Goal: Task Accomplishment & Management: Complete application form

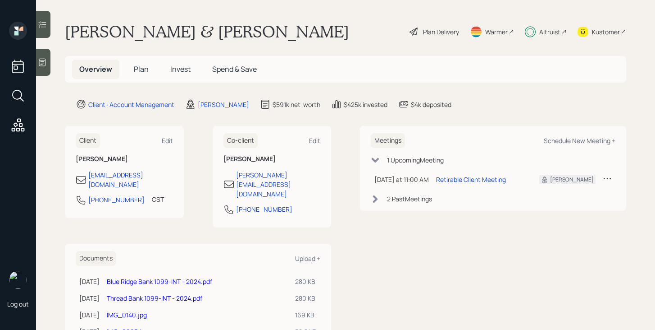
click at [448, 35] on div "Plan Delivery" at bounding box center [441, 31] width 36 height 9
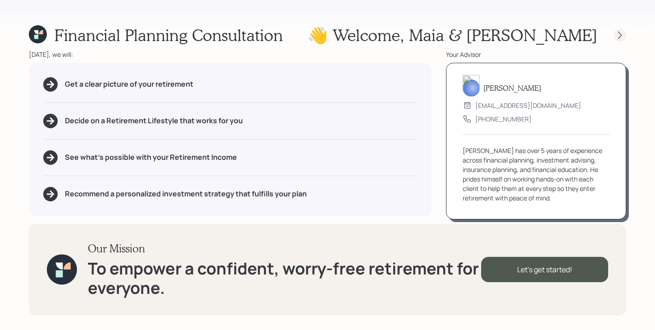
click at [623, 32] on icon at bounding box center [620, 35] width 9 height 9
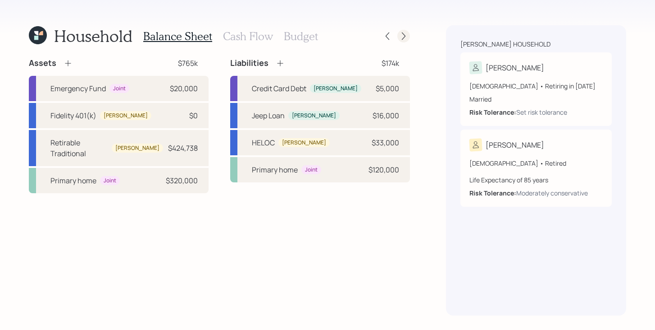
click at [406, 37] on icon at bounding box center [403, 36] width 9 height 9
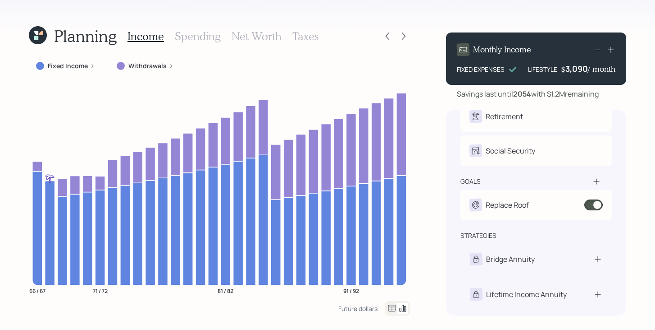
scroll to position [36, 0]
click at [40, 33] on icon at bounding box center [41, 33] width 4 height 4
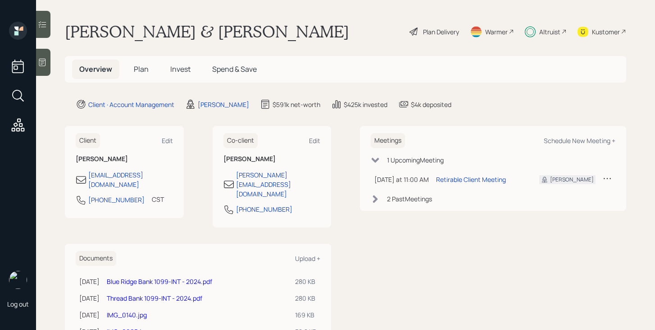
click at [230, 66] on span "Spend & Save" at bounding box center [234, 69] width 45 height 10
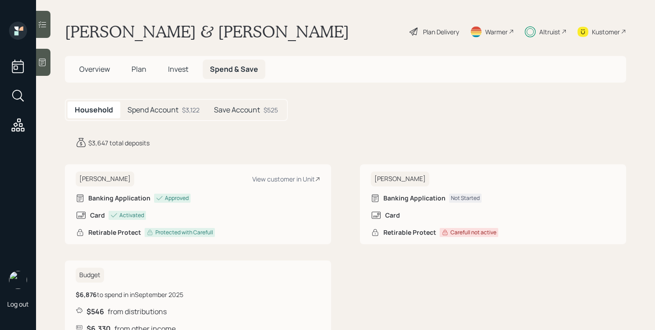
click at [183, 113] on div "$3,122" at bounding box center [191, 109] width 18 height 9
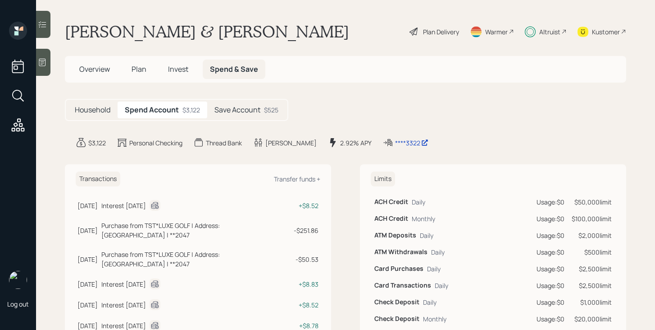
click at [87, 105] on h5 "Household" at bounding box center [93, 109] width 36 height 9
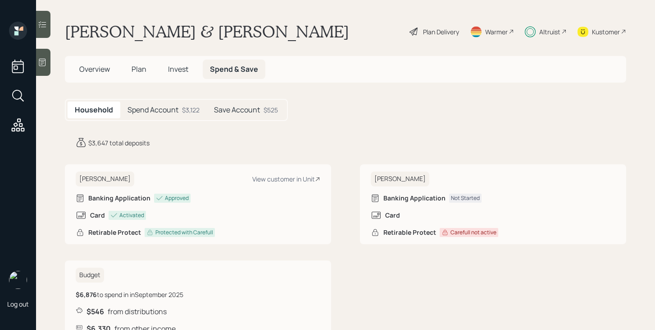
click at [96, 78] on h5 "Overview" at bounding box center [94, 69] width 45 height 19
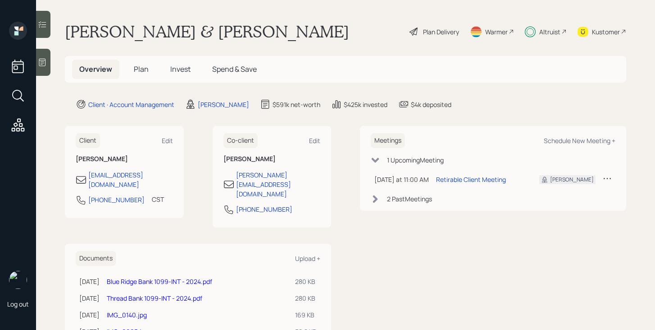
click at [548, 33] on div "Altruist" at bounding box center [550, 31] width 21 height 9
click at [443, 34] on div "Plan Delivery" at bounding box center [441, 31] width 36 height 9
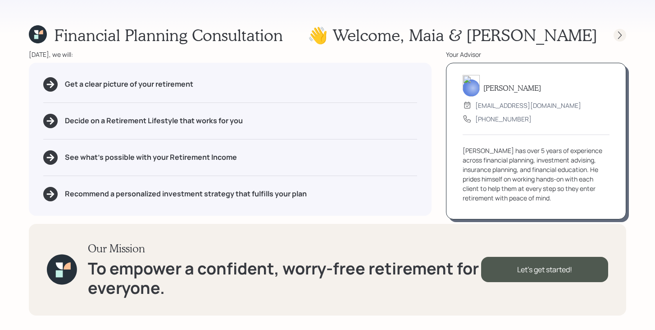
click at [618, 36] on icon at bounding box center [620, 35] width 9 height 9
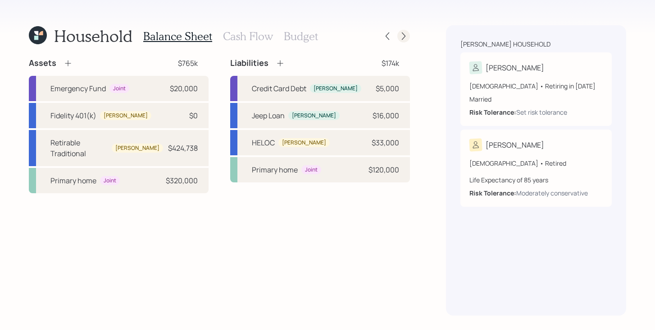
click at [406, 41] on div at bounding box center [404, 36] width 13 height 13
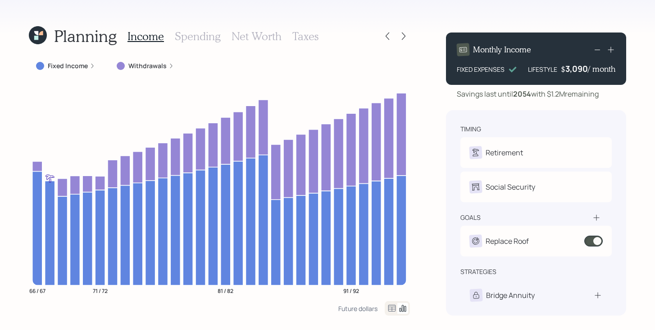
click at [599, 220] on icon at bounding box center [596, 217] width 9 height 9
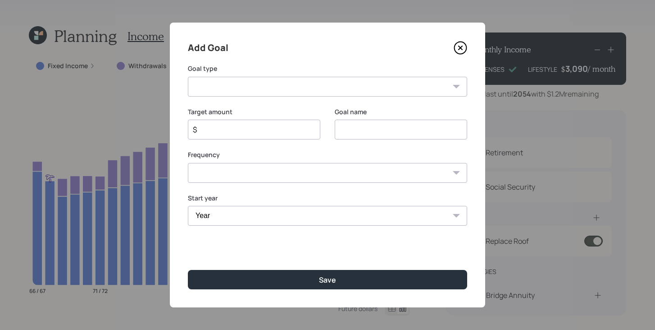
click at [304, 85] on select "Create an emergency fund Donate to charity Purchase a home Make a purchase Supp…" at bounding box center [327, 87] width 279 height 20
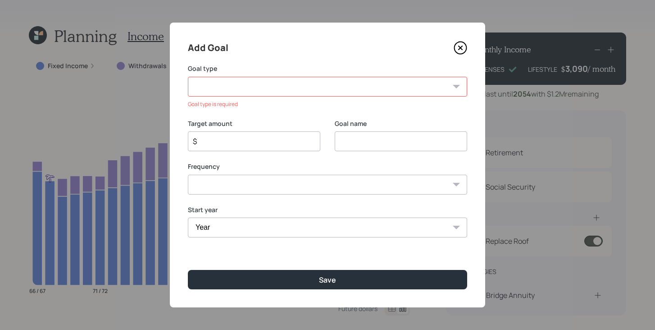
click at [459, 46] on icon at bounding box center [461, 48] width 4 height 4
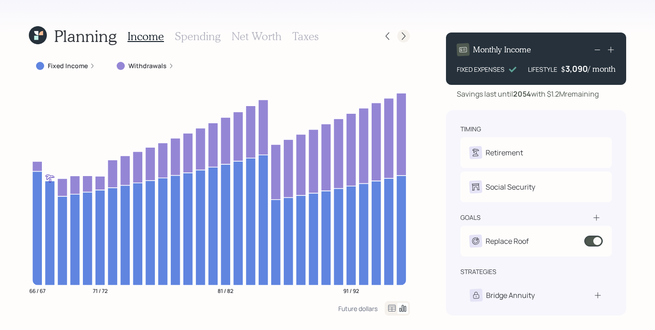
click at [406, 34] on icon at bounding box center [403, 36] width 9 height 9
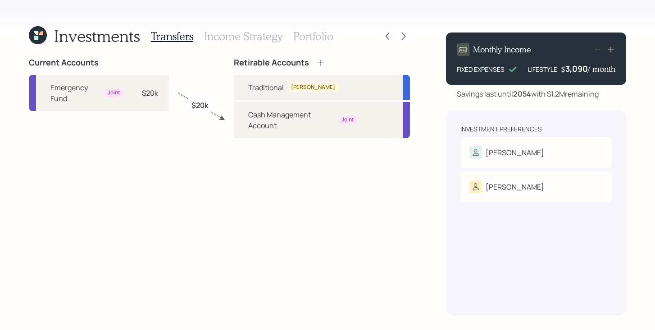
click at [230, 34] on h3 "Income Strategy" at bounding box center [243, 36] width 78 height 13
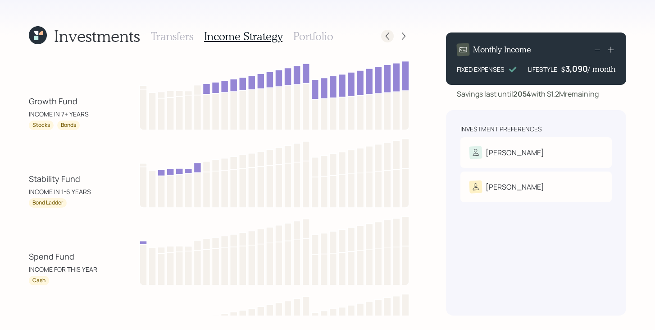
click at [382, 36] on div at bounding box center [387, 36] width 13 height 13
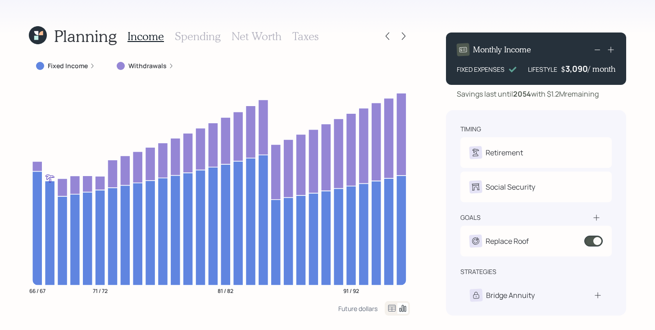
click at [596, 216] on icon at bounding box center [596, 217] width 9 height 9
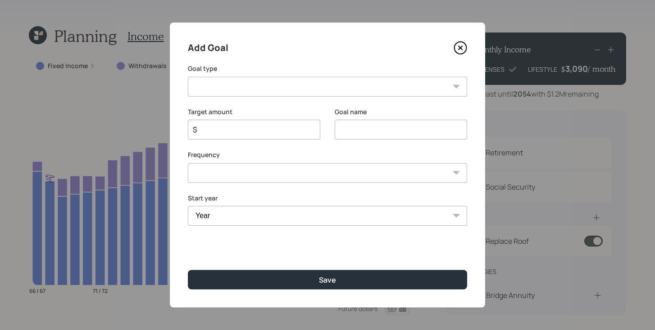
click at [460, 50] on icon at bounding box center [461, 48] width 14 height 14
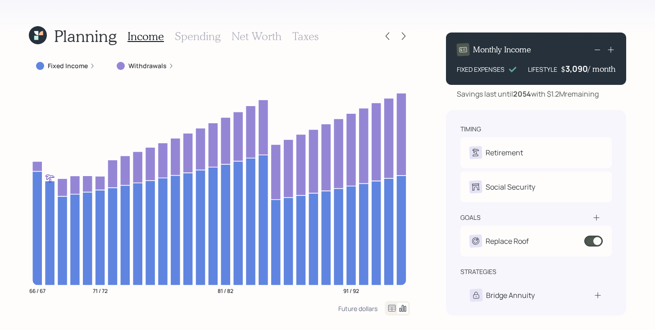
click at [600, 218] on icon at bounding box center [596, 217] width 9 height 9
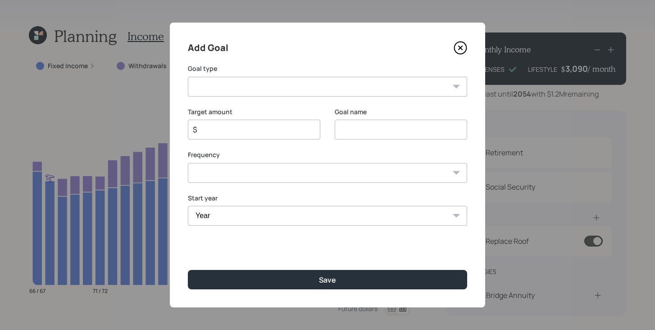
click at [245, 210] on select "Year 2025 2026 2027 2028 2029 2030 2031 2032 2033 2034 2035 2036 2037 2038 2039…" at bounding box center [327, 216] width 279 height 20
select select "2025"
click at [188, 206] on select "Year 2025 2026 2027 2028 2029 2030 2031 2032 2033 2034 2035 2036 2037 2038 2039…" at bounding box center [327, 216] width 279 height 20
click at [261, 173] on select "One time Every 1 year Every 2 years Every 3 years Every 4 years Every 5 years E…" at bounding box center [327, 173] width 279 height 20
select select "0"
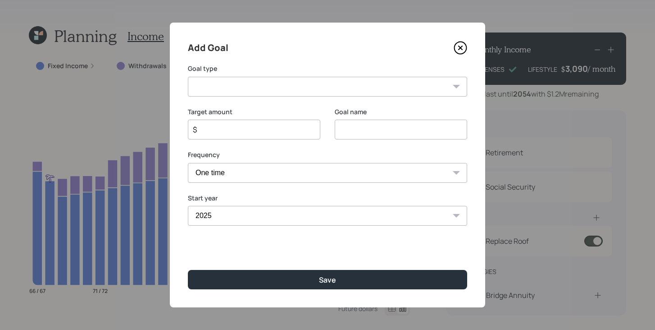
click at [188, 163] on select "One time Every 1 year Every 2 years Every 3 years Every 4 years Every 5 years E…" at bounding box center [327, 173] width 279 height 20
click at [262, 85] on select "Create an emergency fund Donate to charity Purchase a home Make a purchase Supp…" at bounding box center [327, 87] width 279 height 20
select select "other"
click at [188, 77] on select "Create an emergency fund Donate to charity Purchase a home Make a purchase Supp…" at bounding box center [327, 87] width 279 height 20
click at [400, 132] on input "Other" at bounding box center [401, 129] width 133 height 20
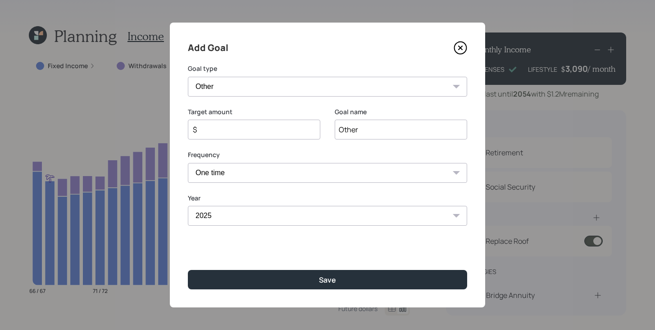
click at [400, 132] on input "Other" at bounding box center [401, 129] width 133 height 20
type input "Driveway+"
click at [254, 133] on input "$" at bounding box center [250, 129] width 117 height 11
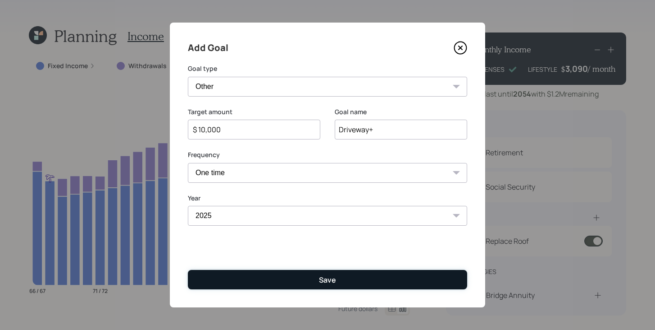
click at [275, 279] on button "Save" at bounding box center [327, 279] width 279 height 19
type input "$"
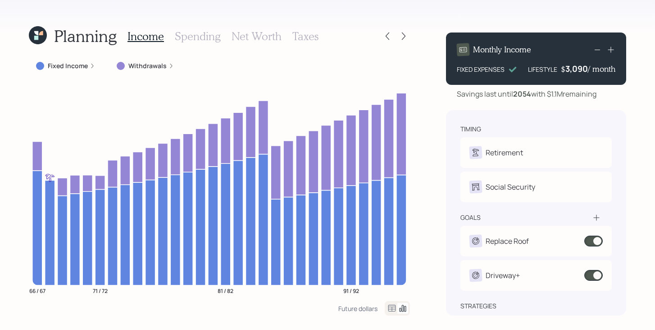
click at [41, 36] on icon at bounding box center [37, 35] width 21 height 21
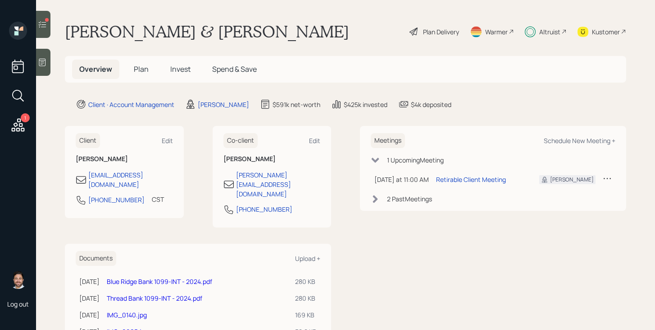
click at [43, 26] on icon at bounding box center [42, 24] width 9 height 9
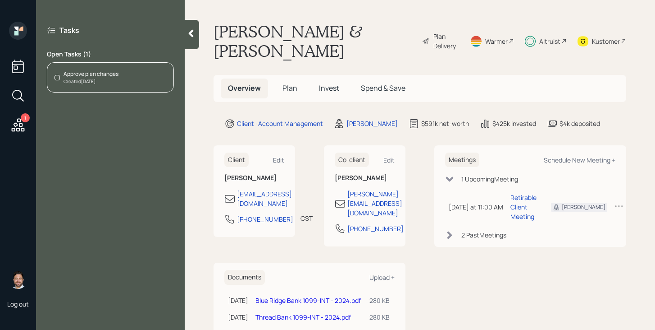
click at [114, 76] on div "Approve plan changes" at bounding box center [91, 74] width 55 height 8
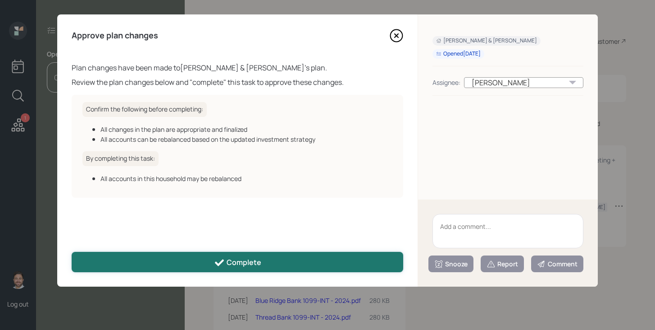
click at [295, 255] on button "Complete" at bounding box center [238, 262] width 332 height 20
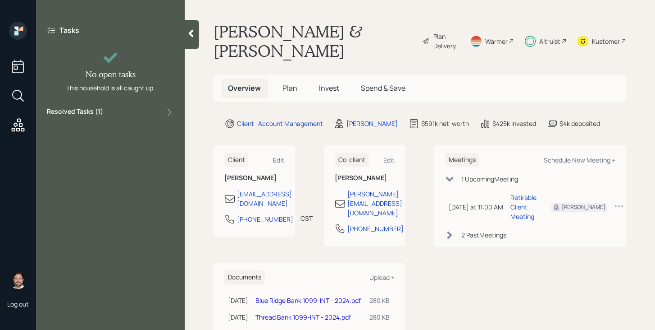
click at [191, 38] on div at bounding box center [192, 34] width 14 height 29
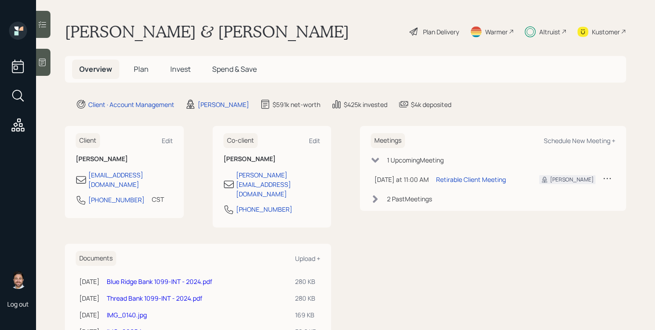
click at [177, 65] on span "Invest" at bounding box center [180, 69] width 20 height 10
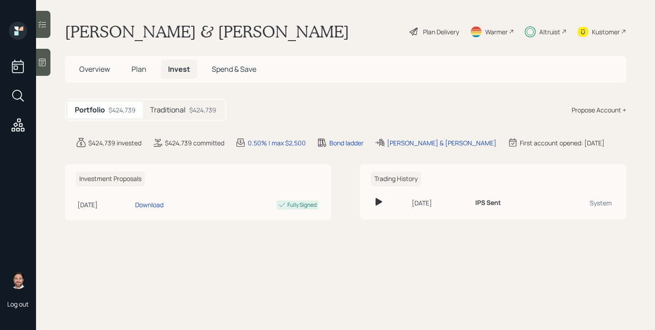
click at [176, 112] on h5 "Traditional" at bounding box center [168, 109] width 36 height 9
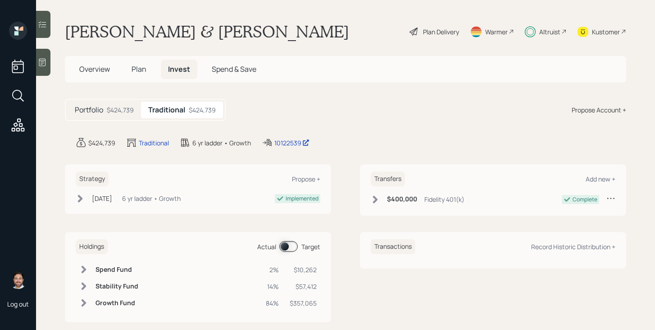
scroll to position [14, 0]
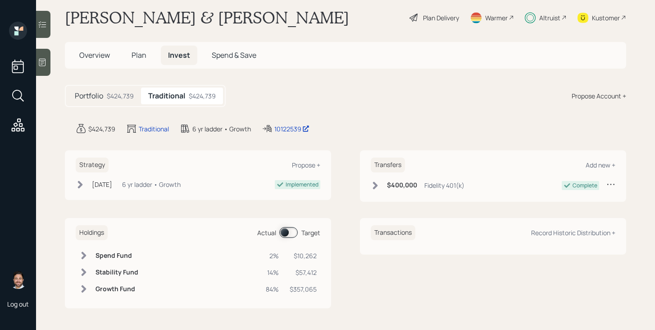
click at [286, 233] on span at bounding box center [288, 232] width 18 height 11
click at [561, 15] on div "Altruist" at bounding box center [546, 18] width 42 height 20
click at [292, 232] on span at bounding box center [288, 232] width 18 height 11
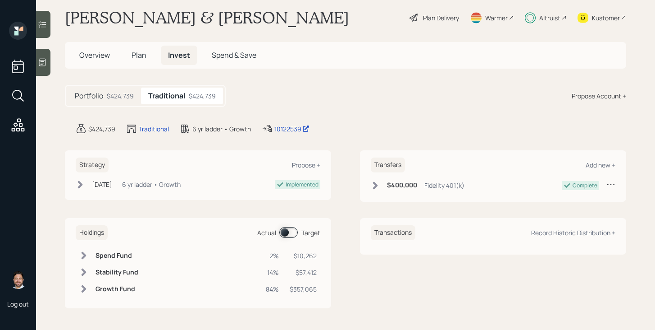
click at [292, 232] on span at bounding box center [288, 232] width 18 height 11
click at [137, 52] on span "Plan" at bounding box center [139, 55] width 15 height 10
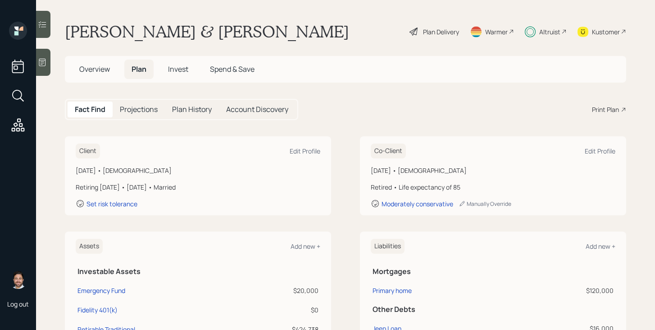
click at [92, 67] on span "Overview" at bounding box center [94, 69] width 31 height 10
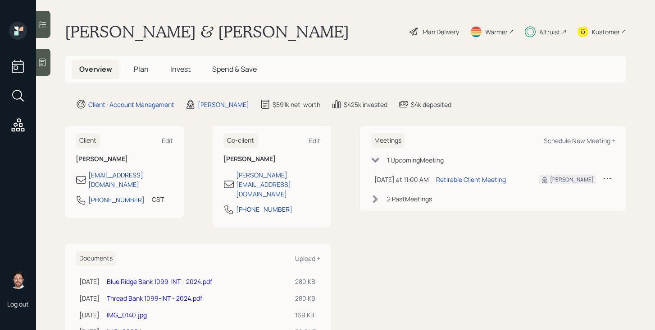
click at [242, 73] on span "Spend & Save" at bounding box center [234, 69] width 45 height 10
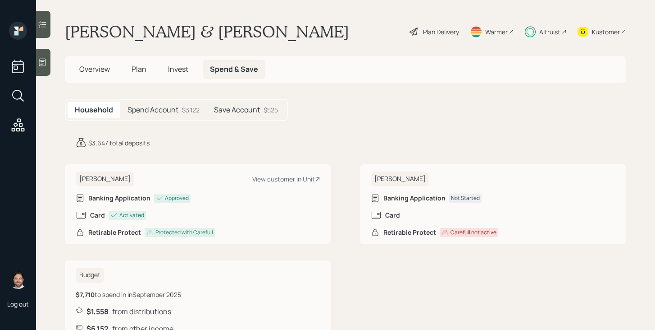
click at [183, 106] on div "$3,122" at bounding box center [191, 109] width 18 height 9
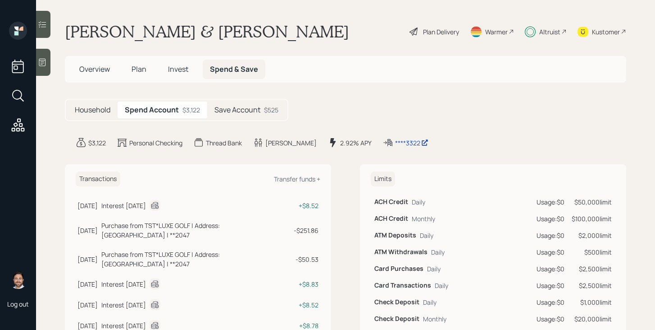
click at [95, 113] on h5 "Household" at bounding box center [93, 109] width 36 height 9
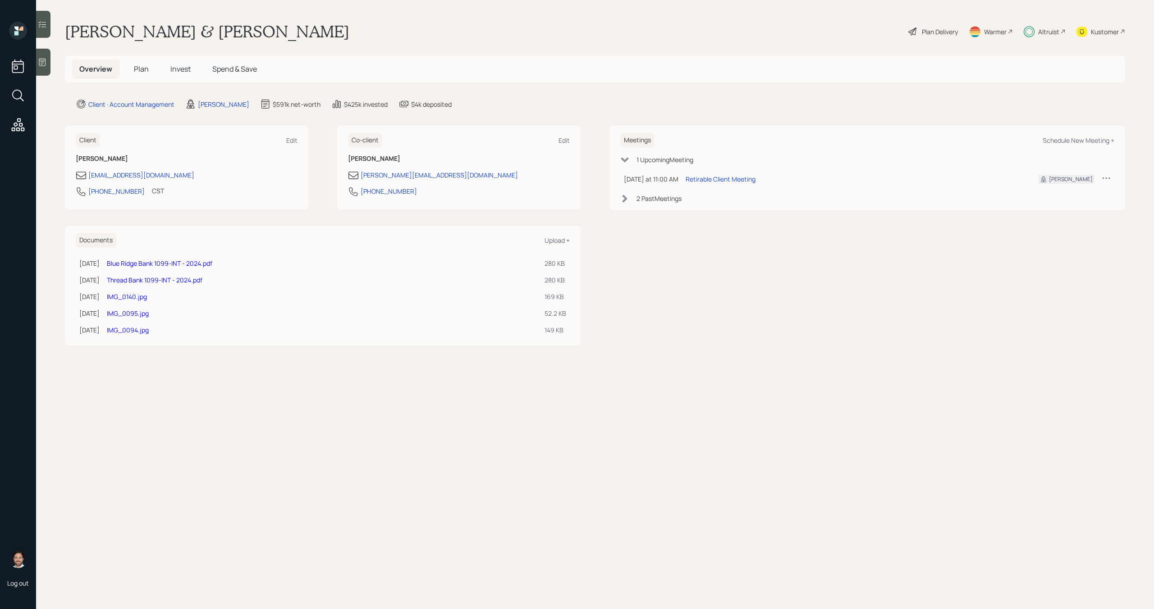
click at [252, 64] on span "Spend & Save" at bounding box center [234, 69] width 45 height 10
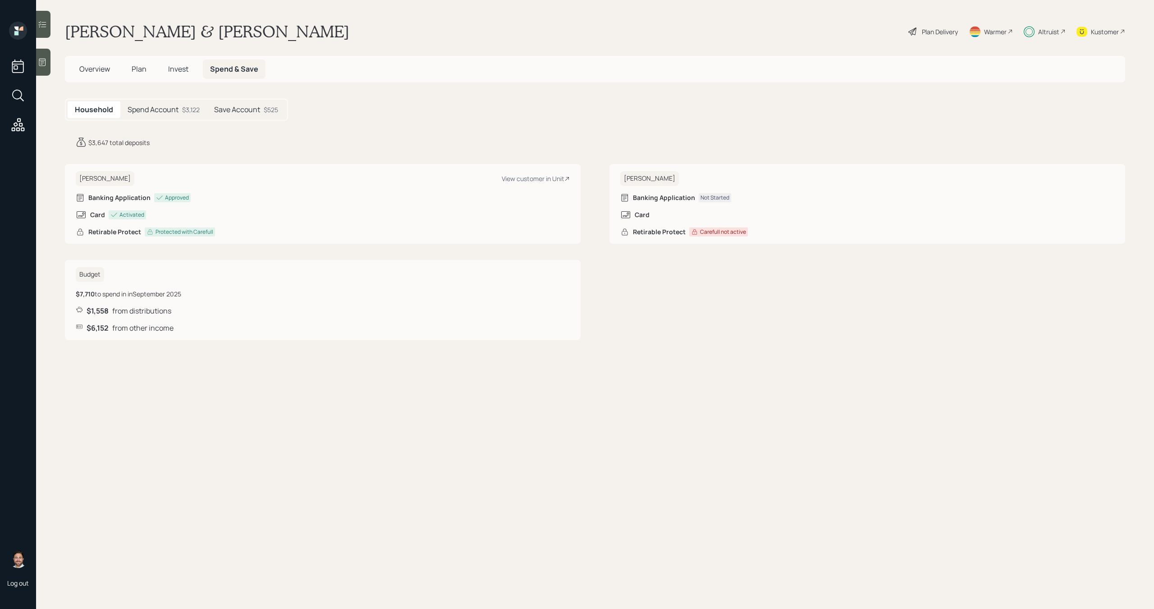
click at [187, 114] on div "$3,122" at bounding box center [191, 109] width 18 height 9
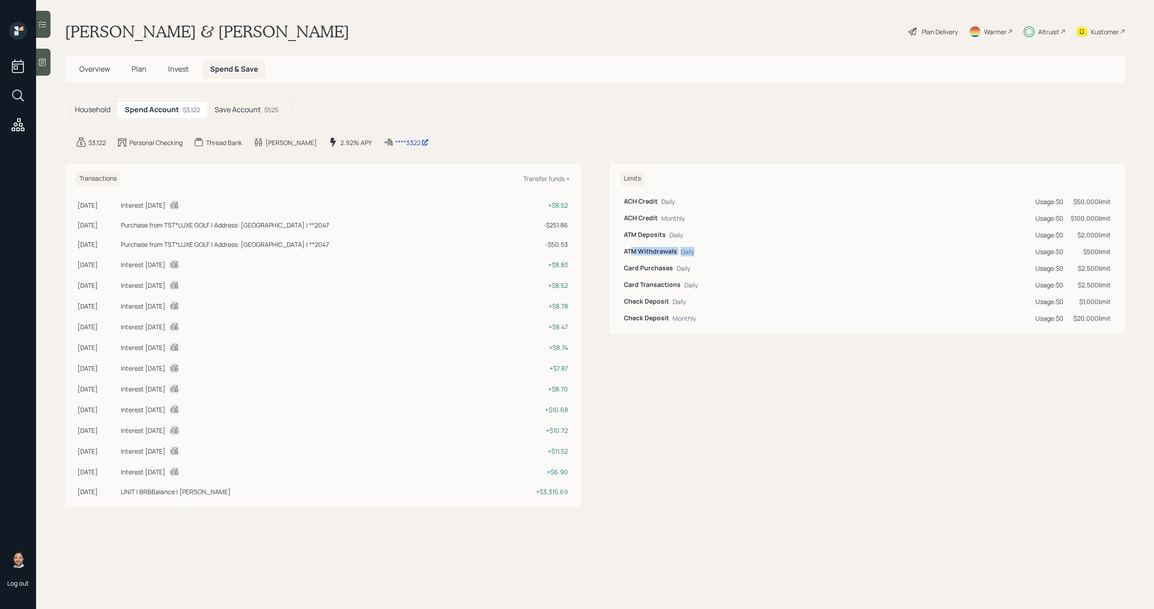
drag, startPoint x: 693, startPoint y: 252, endPoint x: 632, endPoint y: 252, distance: 60.4
click at [632, 252] on div "ATM Withdrawals Daily" at bounding box center [826, 251] width 404 height 9
click at [640, 237] on h6 "ATM Deposits" at bounding box center [645, 235] width 42 height 8
drag, startPoint x: 637, startPoint y: 235, endPoint x: 702, endPoint y: 241, distance: 65.1
click at [702, 235] on div "ATM Deposits Daily" at bounding box center [826, 234] width 404 height 9
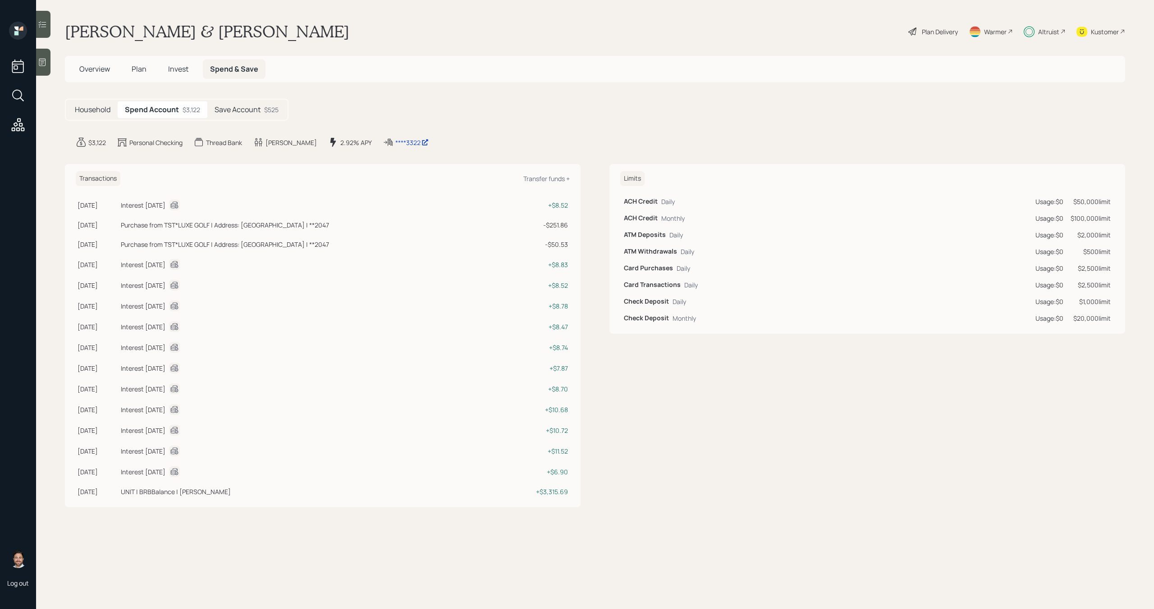
click at [692, 253] on div "Daily" at bounding box center [688, 251] width 14 height 9
